Goal: Information Seeking & Learning: Learn about a topic

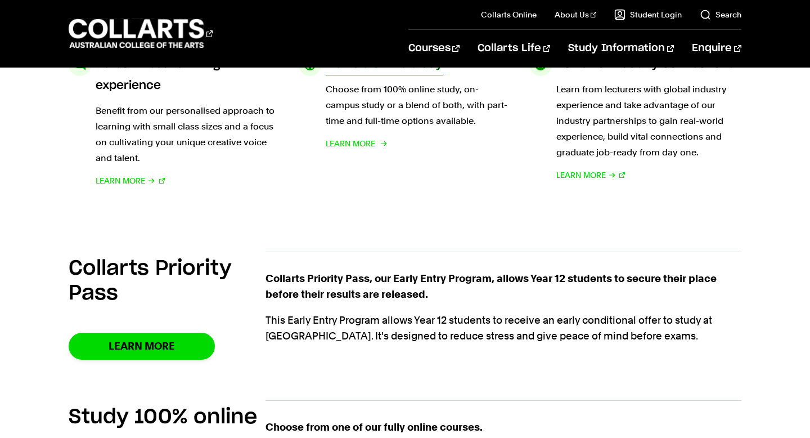
scroll to position [594, 0]
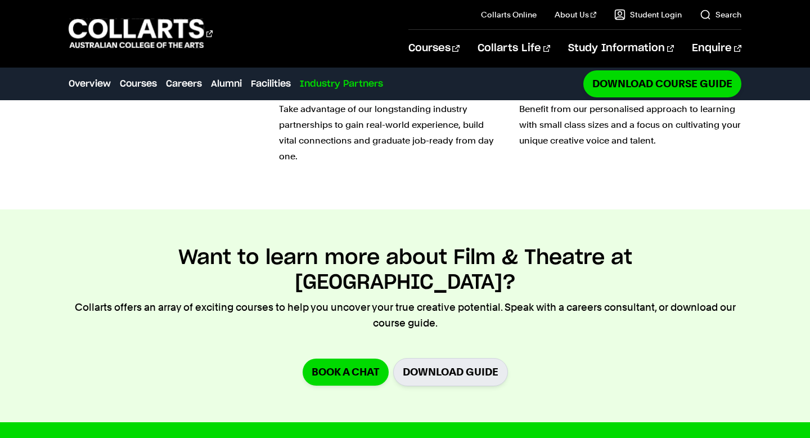
scroll to position [3770, 0]
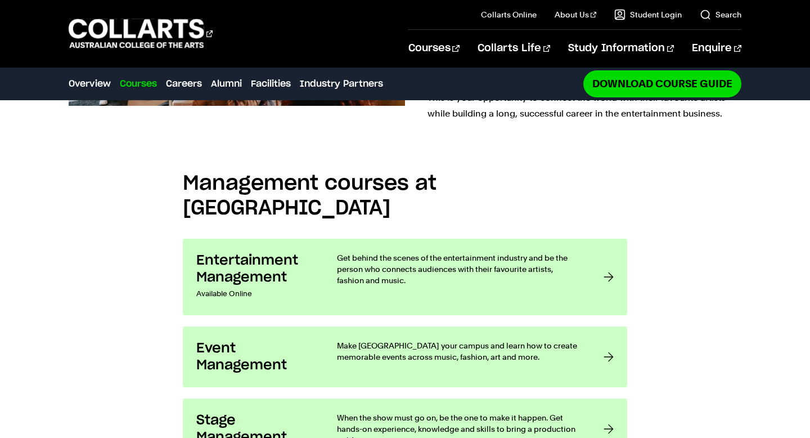
scroll to position [823, 0]
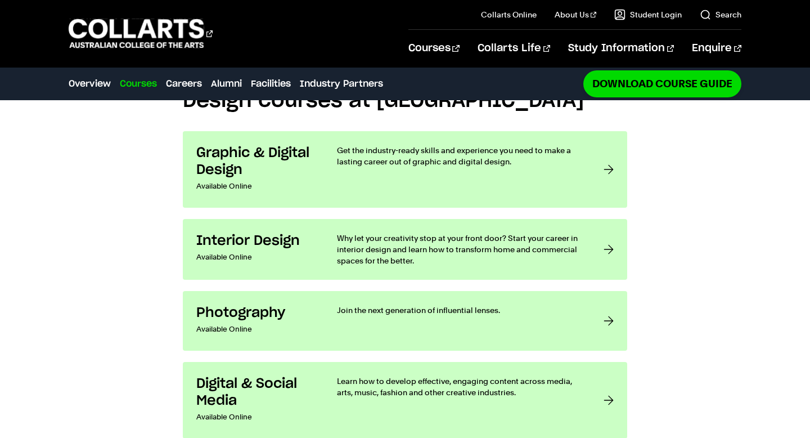
scroll to position [881, 0]
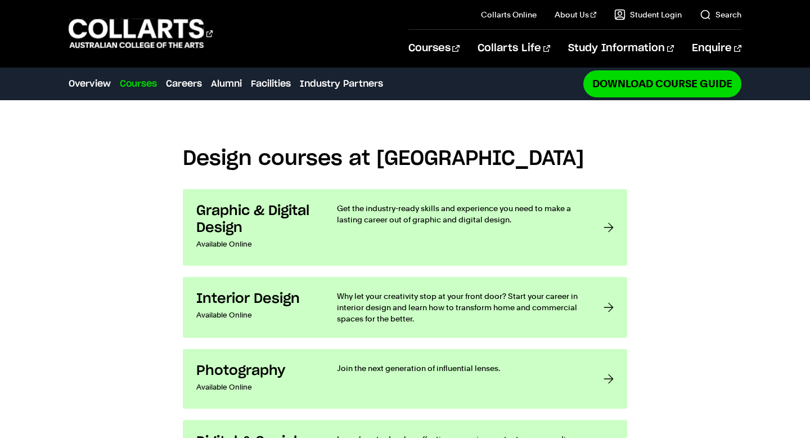
click at [717, 195] on div "Design courses at Collarts Graphic & Digital Design Available Online Get the in…" at bounding box center [405, 315] width 810 height 397
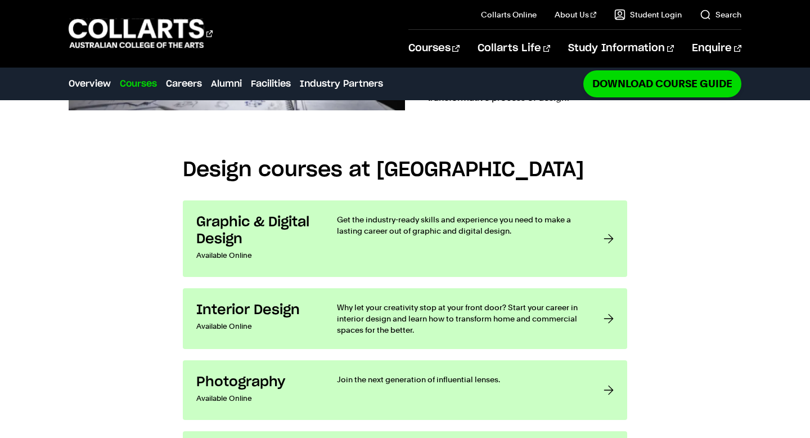
scroll to position [793, 0]
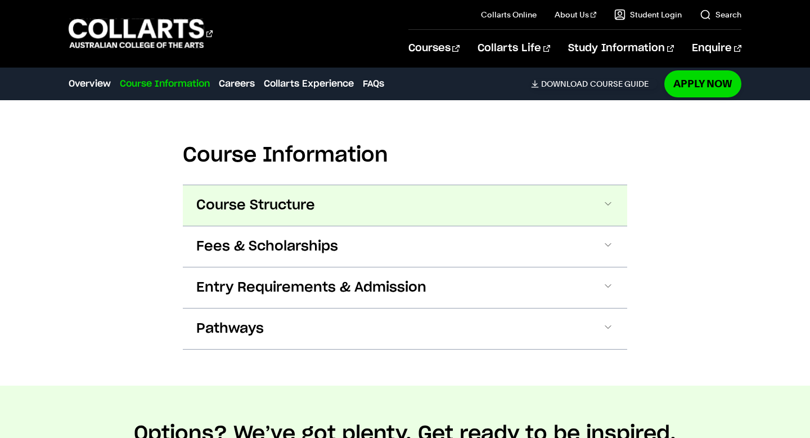
click at [285, 201] on span "Course Structure" at bounding box center [255, 205] width 119 height 18
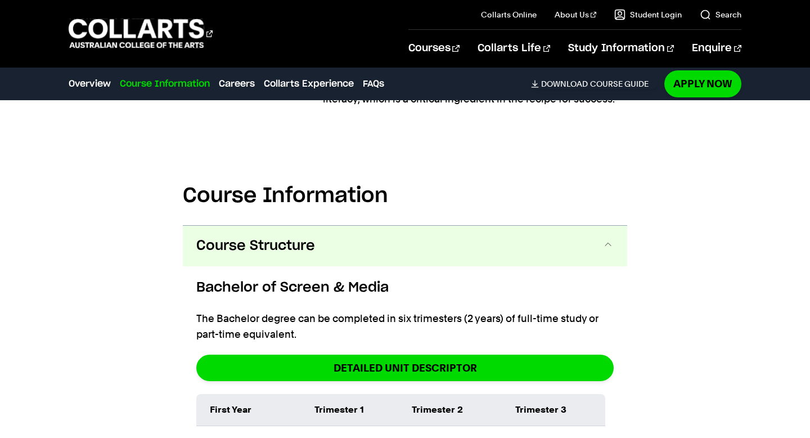
scroll to position [1001, 0]
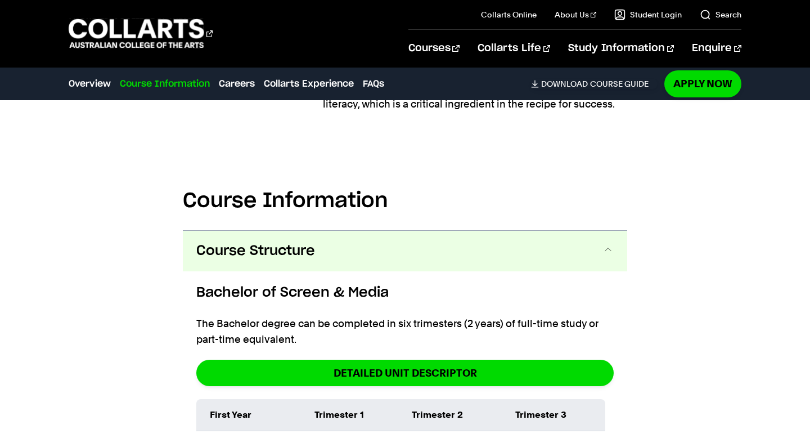
click at [288, 253] on span "Course Structure" at bounding box center [255, 251] width 119 height 18
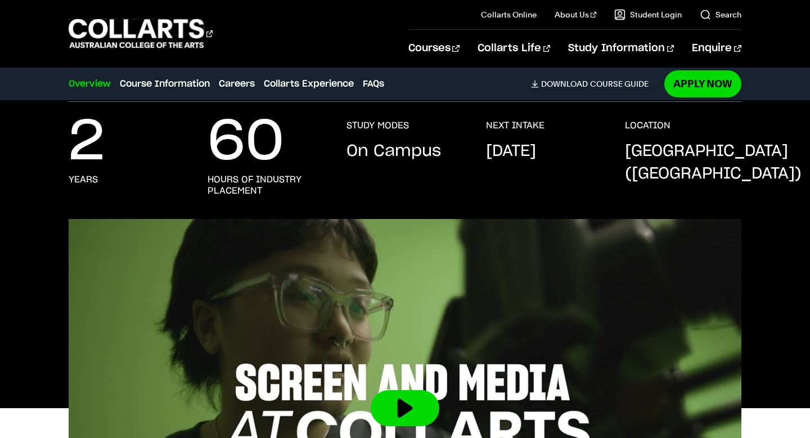
scroll to position [0, 0]
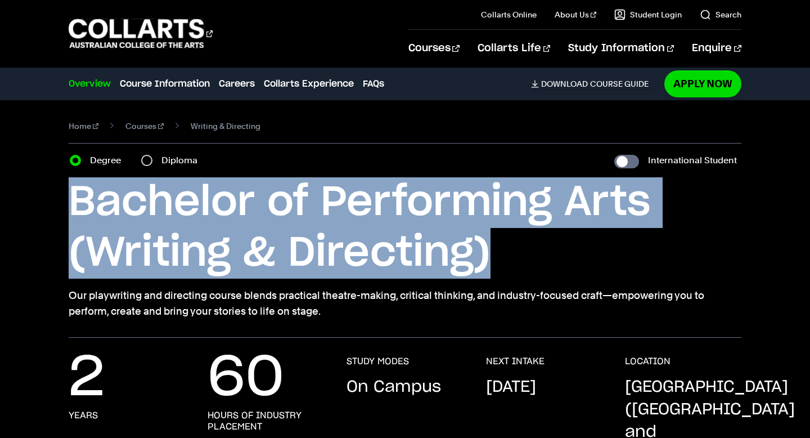
drag, startPoint x: 66, startPoint y: 201, endPoint x: 546, endPoint y: 262, distance: 483.9
click at [546, 262] on div "Home Courses Writing & Directing Course variant Degree Diploma International St…" at bounding box center [405, 218] width 810 height 237
copy h1 "Bachelor of Performing Arts (Writing & Directing)"
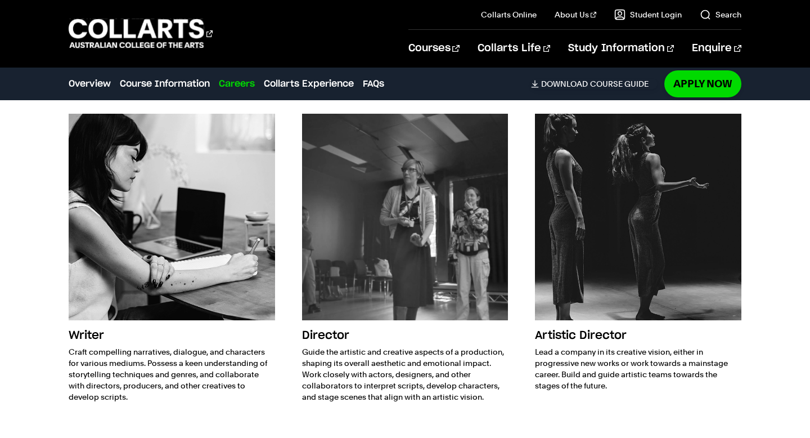
scroll to position [1781, 0]
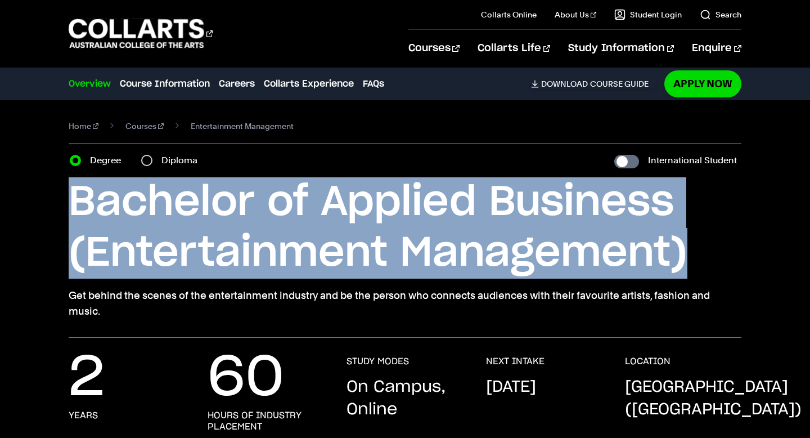
drag, startPoint x: 79, startPoint y: 209, endPoint x: 688, endPoint y: 251, distance: 610.9
click at [688, 251] on h1 "Bachelor of Applied Business (Entertainment Management)" at bounding box center [405, 227] width 672 height 101
copy h1 "Bachelor of Applied Business (Entertainment Management)"
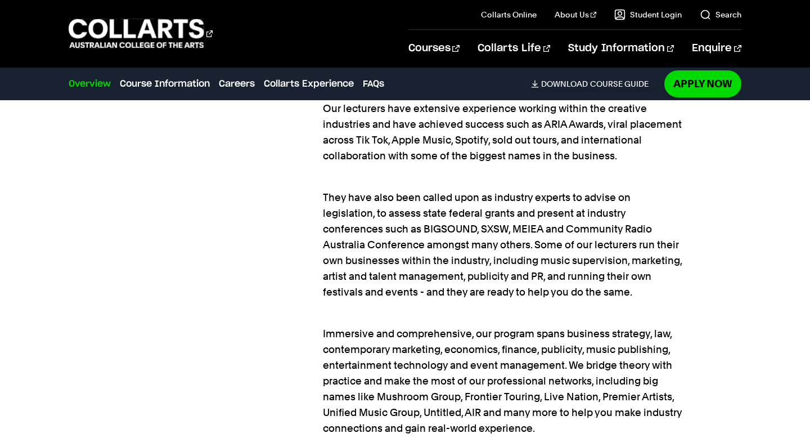
click at [566, 249] on p "They have also been called upon as industry experts to advise on legislation, t…" at bounding box center [503, 237] width 361 height 126
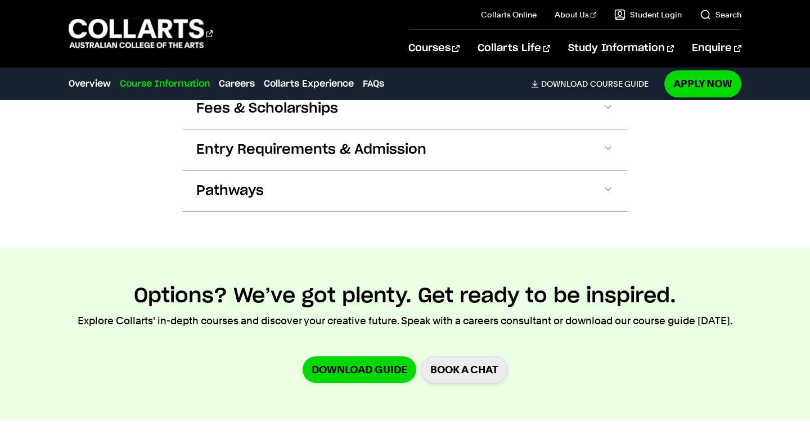
scroll to position [1745, 0]
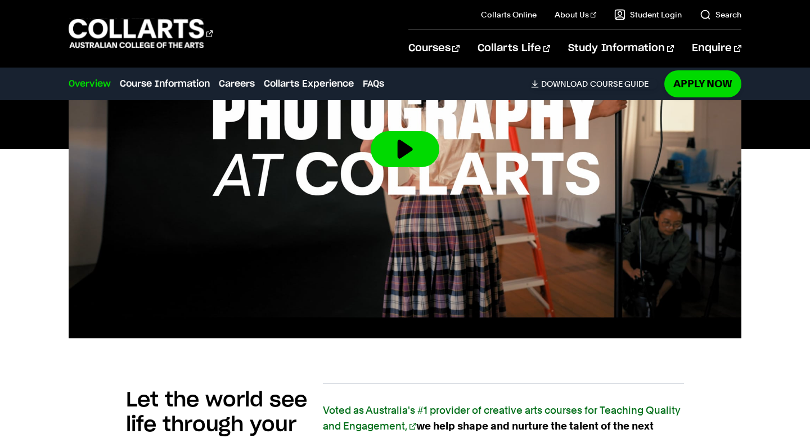
scroll to position [51, 0]
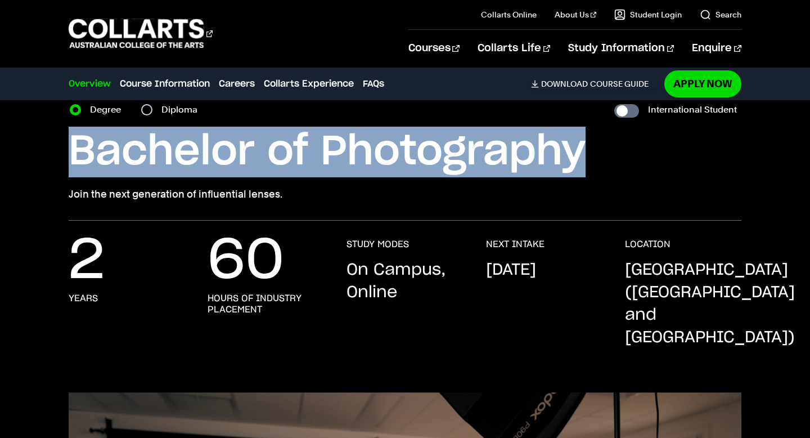
drag, startPoint x: 58, startPoint y: 137, endPoint x: 620, endPoint y: 145, distance: 562.2
click at [620, 145] on div "Home Courses Photography Course variant Degree Diploma International Student Ba…" at bounding box center [405, 135] width 810 height 171
copy h1 "Bachelor of Photography"
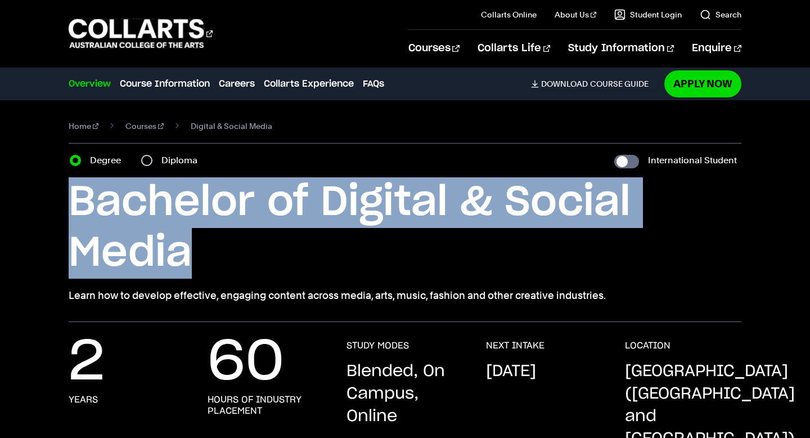
drag, startPoint x: 62, startPoint y: 207, endPoint x: 228, endPoint y: 234, distance: 168.2
click at [228, 234] on div "Home Courses Digital & Social Media Course variant Degree Diploma International…" at bounding box center [405, 211] width 810 height 222
copy h1 "Bachelor of Digital & Social Media"
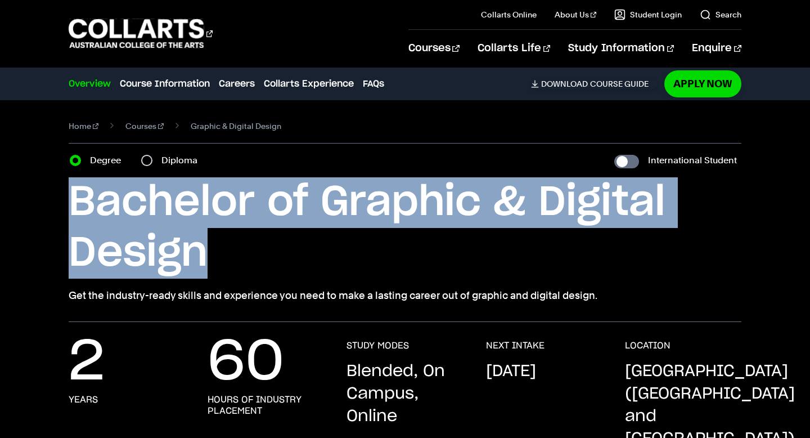
drag, startPoint x: 261, startPoint y: 265, endPoint x: 52, endPoint y: 191, distance: 221.9
click at [52, 191] on div "Home Courses Graphic & Digital Design Course variant Degree Diploma Internation…" at bounding box center [405, 211] width 810 height 222
copy h1 "Bachelor of Graphic & Digital Design"
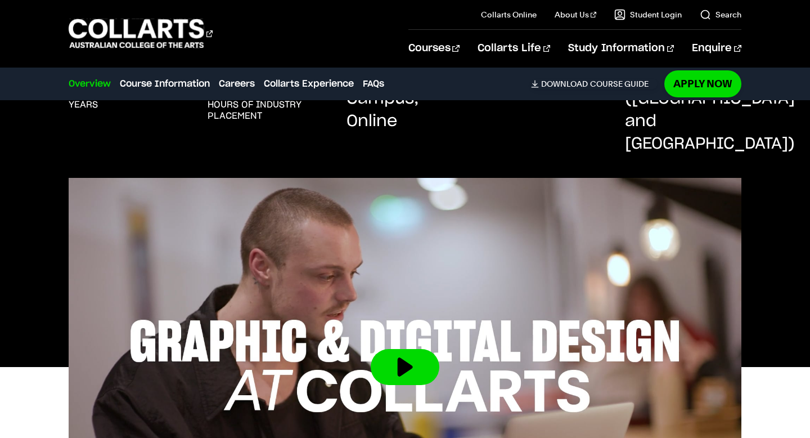
scroll to position [297, 0]
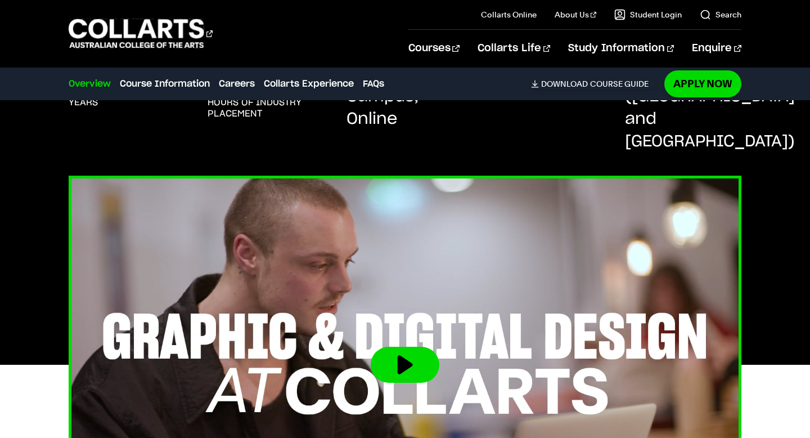
click at [399, 347] on button at bounding box center [405, 365] width 69 height 36
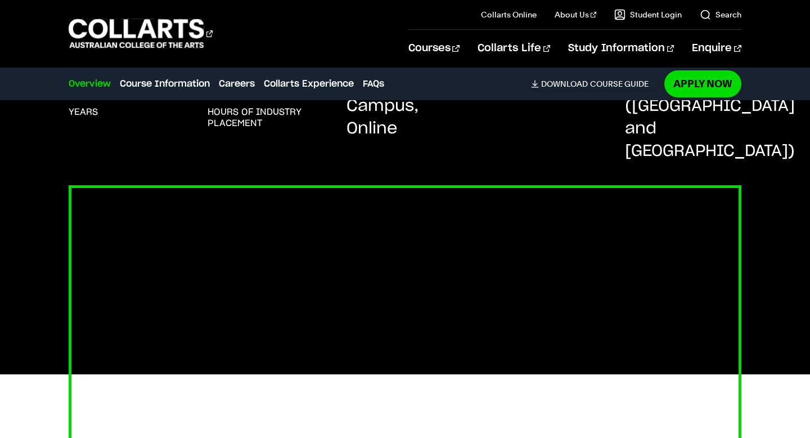
scroll to position [0, 0]
